Goal: Entertainment & Leisure: Browse casually

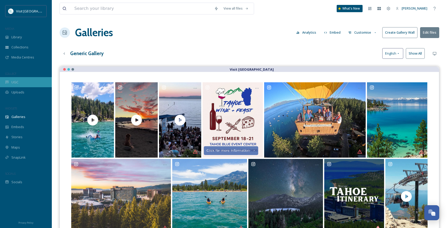
click at [13, 83] on span "UGC" at bounding box center [14, 82] width 7 height 5
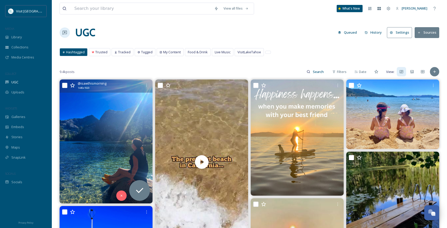
click at [118, 118] on img at bounding box center [106, 142] width 93 height 124
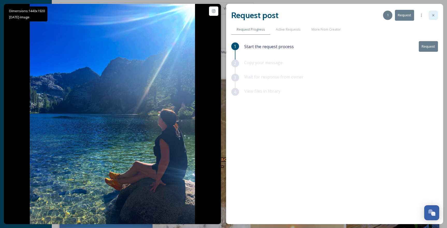
click at [434, 16] on icon at bounding box center [433, 15] width 4 height 4
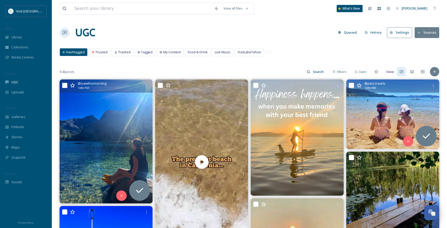
click at [399, 108] on img at bounding box center [392, 115] width 93 height 70
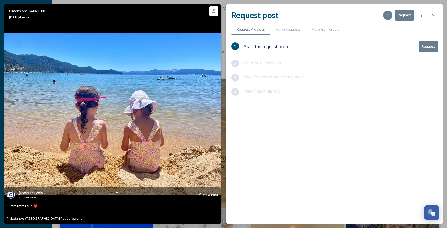
click at [79, 91] on img at bounding box center [112, 114] width 217 height 163
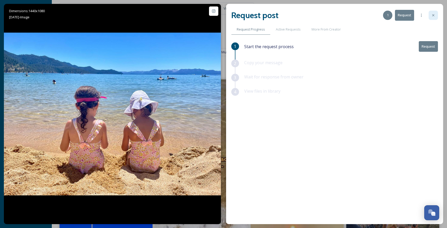
click at [432, 15] on icon at bounding box center [433, 15] width 4 height 4
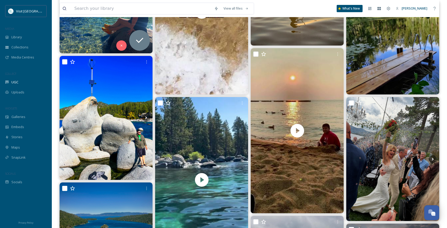
scroll to position [181, 0]
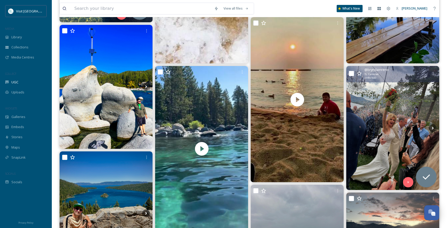
click at [401, 126] on img at bounding box center [392, 128] width 93 height 124
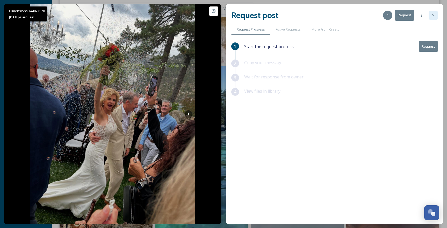
click at [434, 16] on icon at bounding box center [433, 15] width 4 height 4
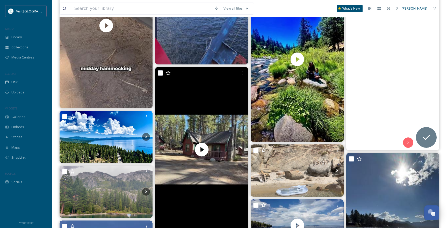
scroll to position [518, 0]
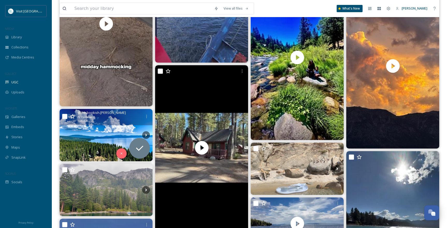
click at [119, 137] on img at bounding box center [106, 135] width 93 height 52
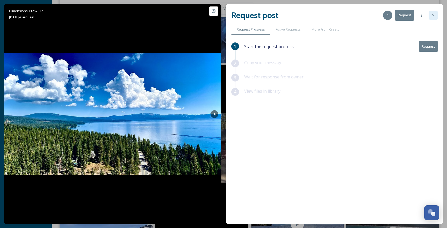
click at [432, 18] on div at bounding box center [433, 15] width 9 height 9
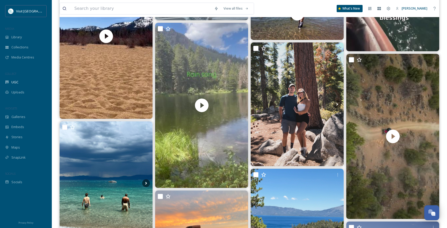
scroll to position [855, 0]
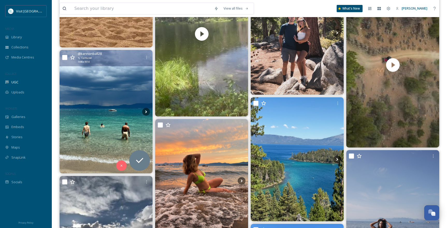
click at [98, 82] on img at bounding box center [106, 112] width 93 height 124
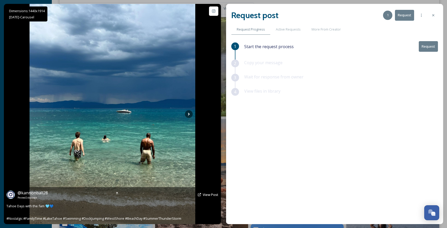
click at [96, 103] on img at bounding box center [113, 114] width 166 height 221
click at [103, 94] on img at bounding box center [113, 114] width 166 height 221
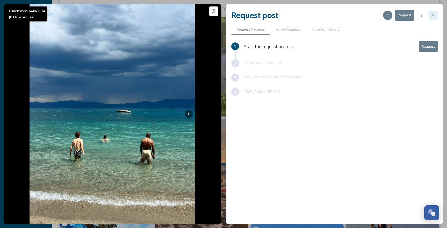
click at [434, 15] on icon at bounding box center [433, 15] width 2 height 2
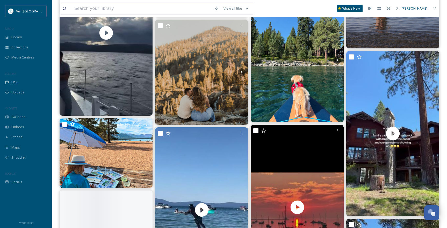
scroll to position [1114, 0]
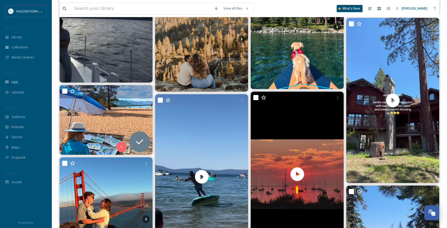
click at [118, 119] on img at bounding box center [106, 120] width 93 height 70
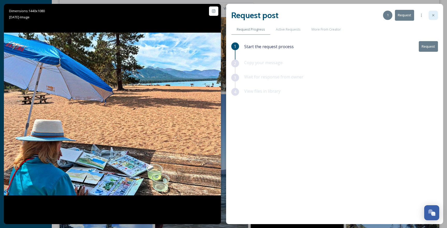
click at [435, 18] on div at bounding box center [433, 15] width 9 height 9
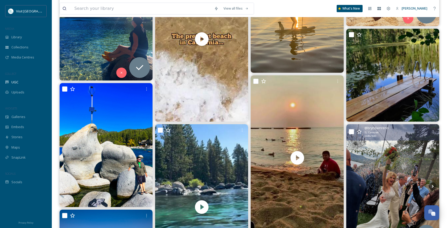
scroll to position [24, 0]
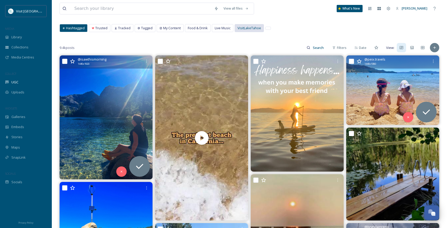
drag, startPoint x: 248, startPoint y: 27, endPoint x: 251, endPoint y: 24, distance: 3.7
click at [248, 27] on span "VisitLakeTahoe" at bounding box center [250, 28] width 24 height 5
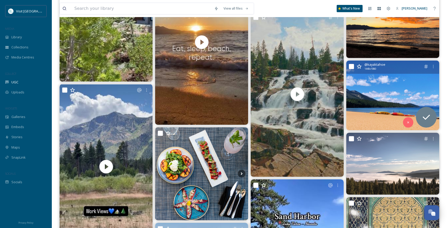
scroll to position [622, 0]
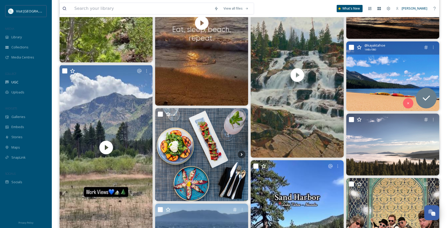
click at [399, 83] on img at bounding box center [392, 76] width 93 height 70
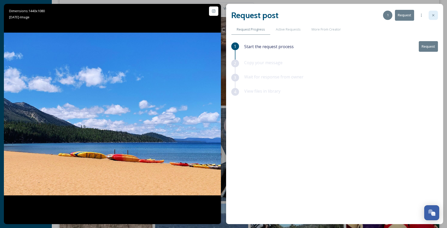
click at [435, 17] on div at bounding box center [433, 15] width 9 height 9
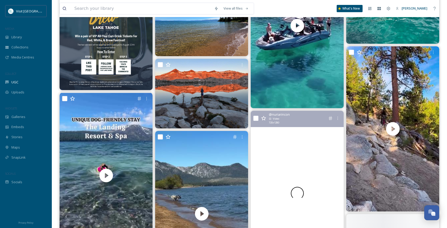
scroll to position [1011, 0]
